Goal: Transaction & Acquisition: Download file/media

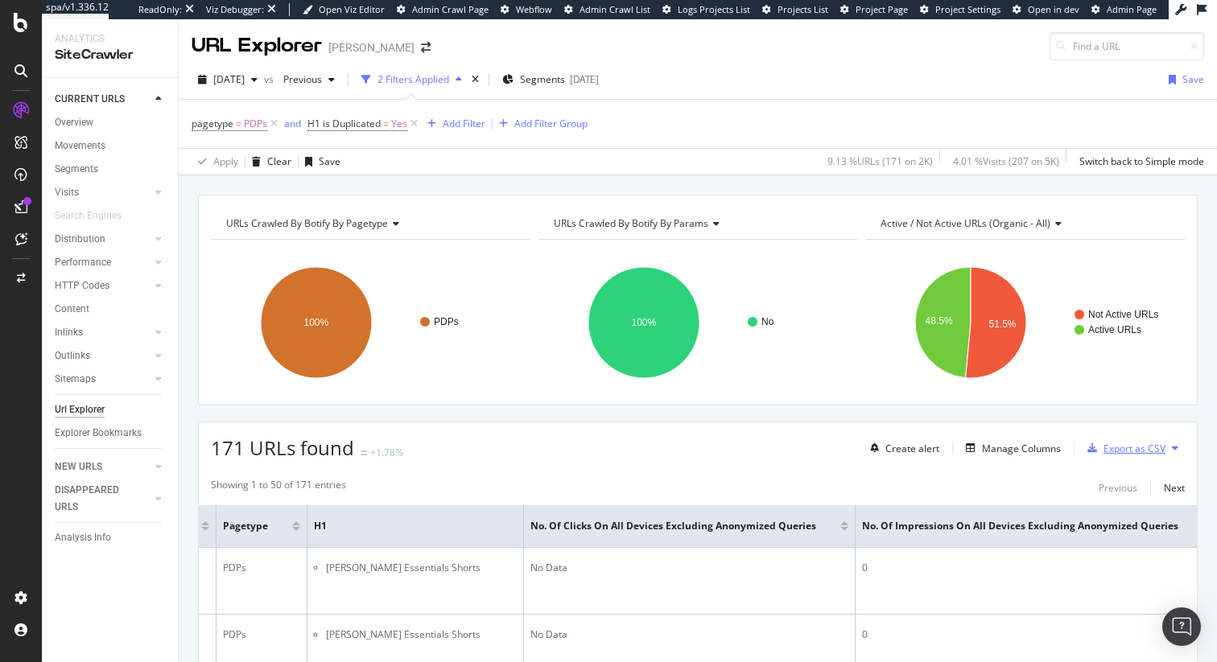
click at [1127, 448] on div "Export as CSV" at bounding box center [1135, 449] width 62 height 14
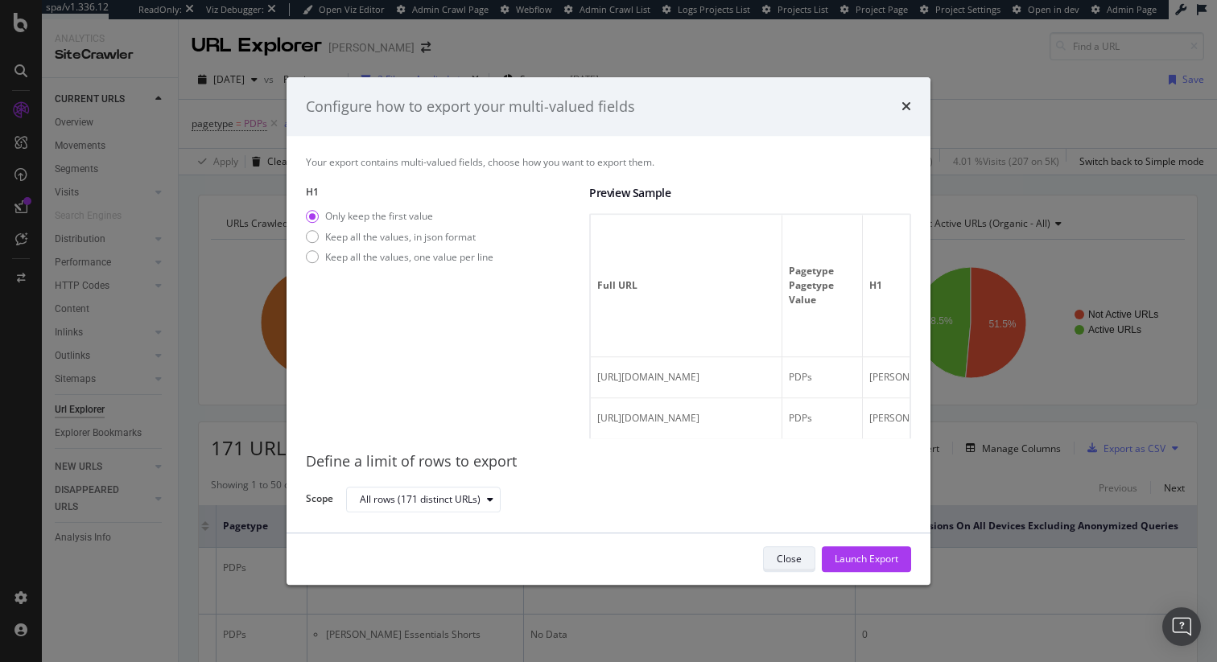
click at [791, 557] on div "Close" at bounding box center [789, 560] width 25 height 14
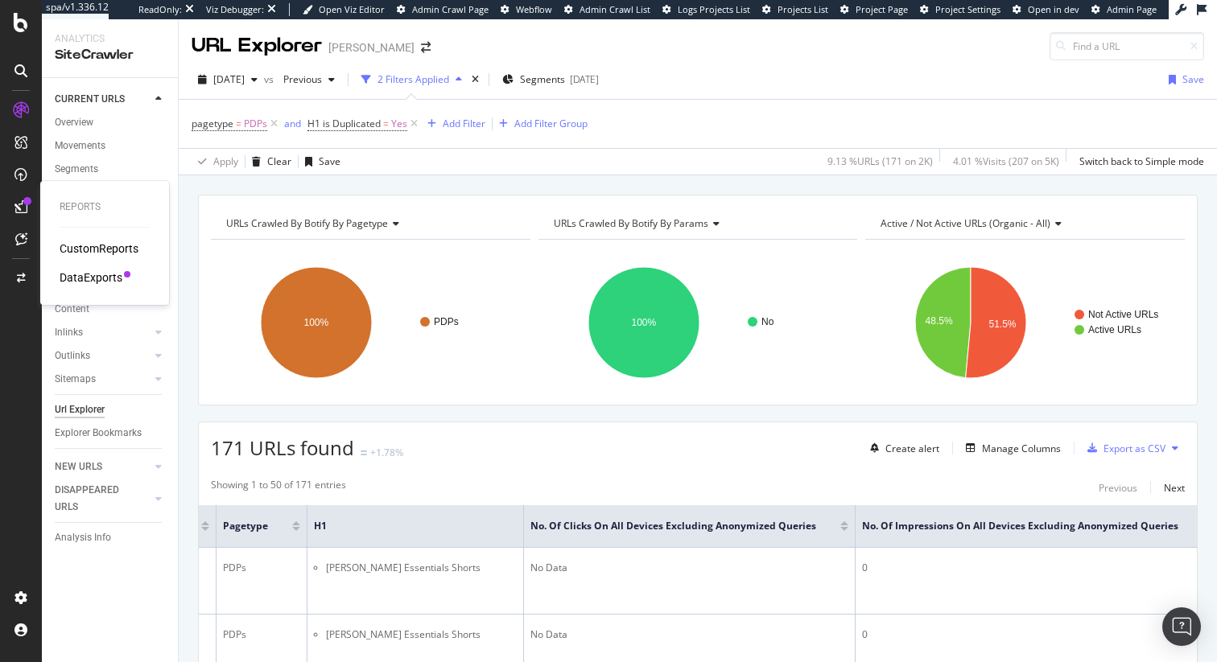
click at [72, 280] on div "DataExports" at bounding box center [91, 278] width 63 height 16
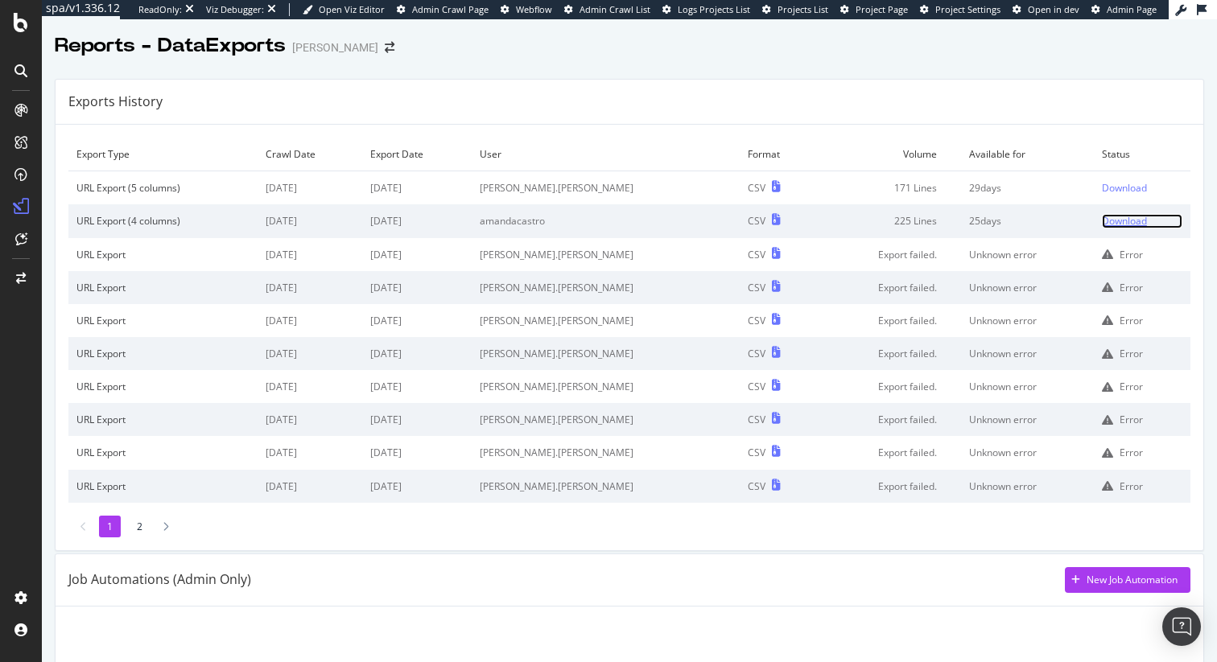
click at [1121, 223] on div "Download" at bounding box center [1124, 221] width 45 height 14
